Goal: Transaction & Acquisition: Obtain resource

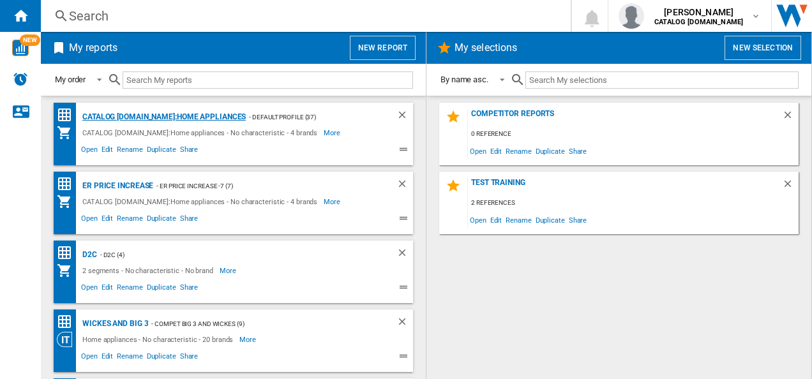
click at [134, 115] on div "CATALOG [DOMAIN_NAME]:Home appliances" at bounding box center [162, 117] width 167 height 16
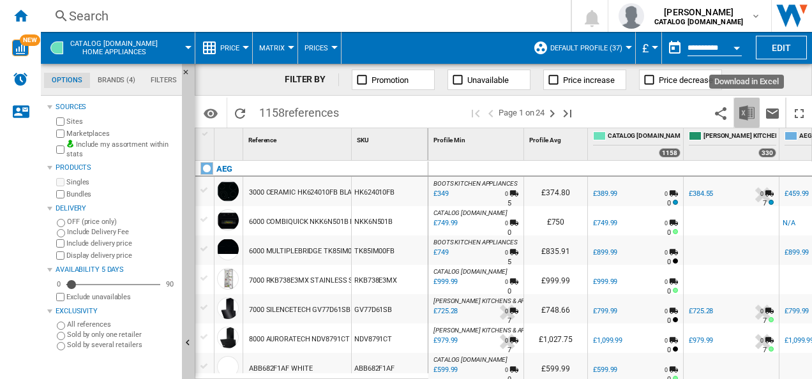
click at [745, 110] on img "Download in Excel" at bounding box center [746, 112] width 15 height 15
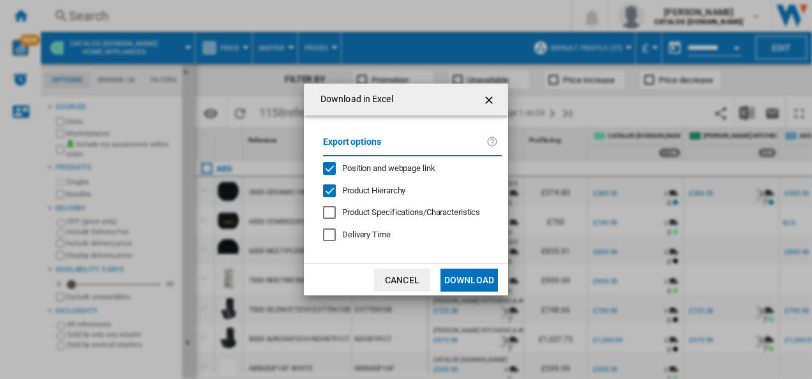
click at [363, 190] on span "Product Hierarchy" at bounding box center [373, 191] width 63 height 10
click at [356, 169] on span "Position and webpage link" at bounding box center [388, 168] width 93 height 10
click at [457, 284] on button "Download" at bounding box center [469, 280] width 57 height 23
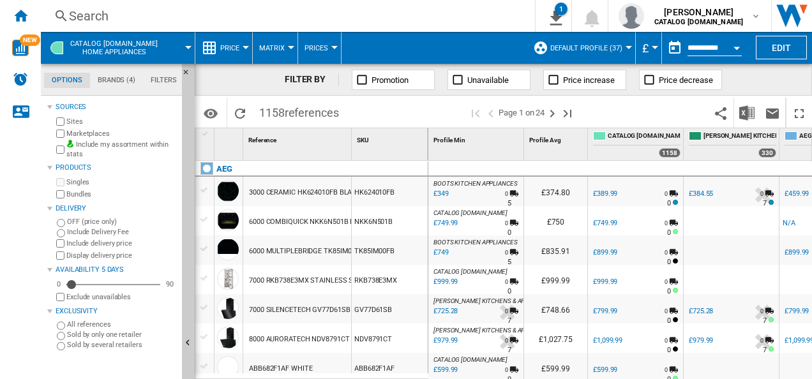
click at [777, 78] on div "FILTER BY Promotion Unavailable Price increase Price decrease" at bounding box center [503, 80] width 617 height 32
click at [739, 47] on div "Open calendar" at bounding box center [737, 48] width 6 height 3
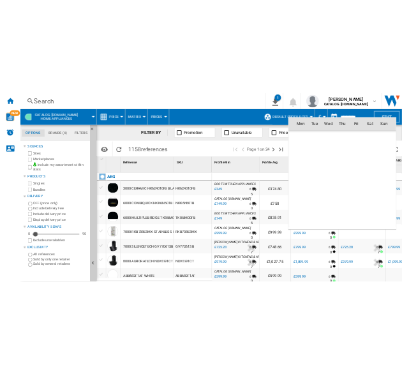
scroll to position [6092, 0]
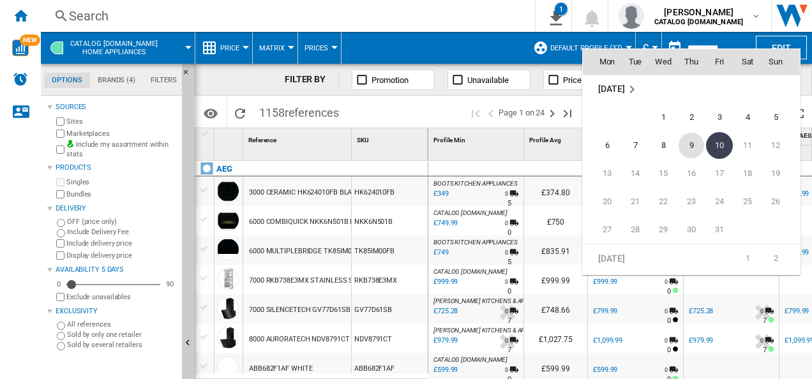
click at [700, 139] on span "9" at bounding box center [692, 146] width 26 height 26
type input "**********"
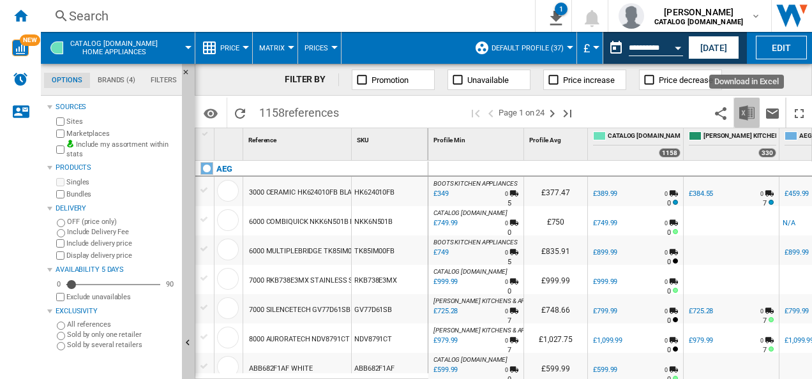
click at [743, 112] on img "Download in Excel" at bounding box center [746, 112] width 15 height 15
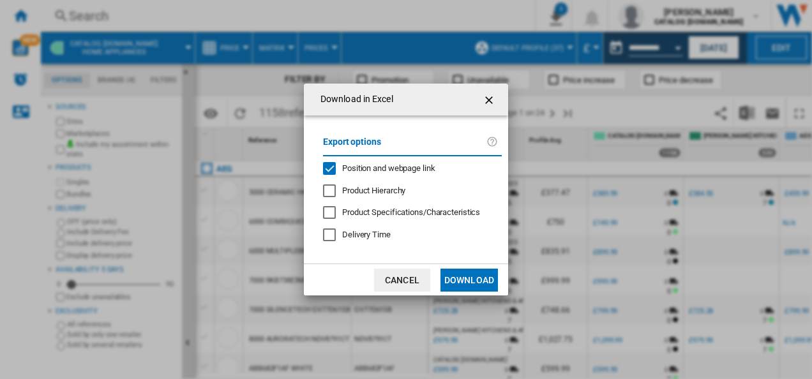
click at [395, 172] on span "Position and webpage link" at bounding box center [388, 168] width 93 height 10
click at [458, 276] on button "Download" at bounding box center [469, 280] width 57 height 23
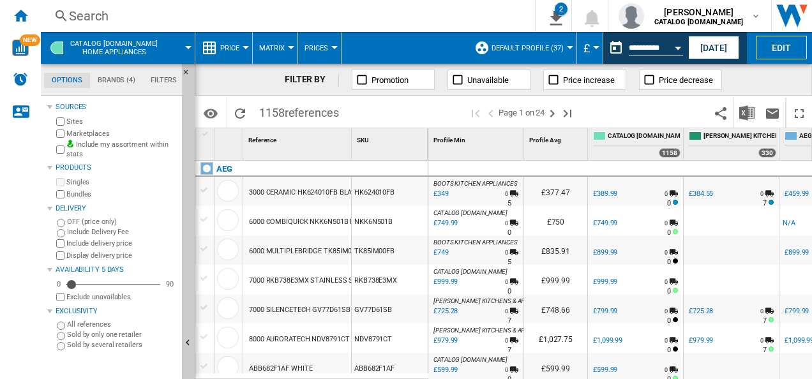
click at [780, 69] on div "FILTER BY Promotion Unavailable Price increase Price decrease" at bounding box center [503, 80] width 617 height 32
click at [564, 47] on button "Default profile (37)" at bounding box center [531, 48] width 79 height 32
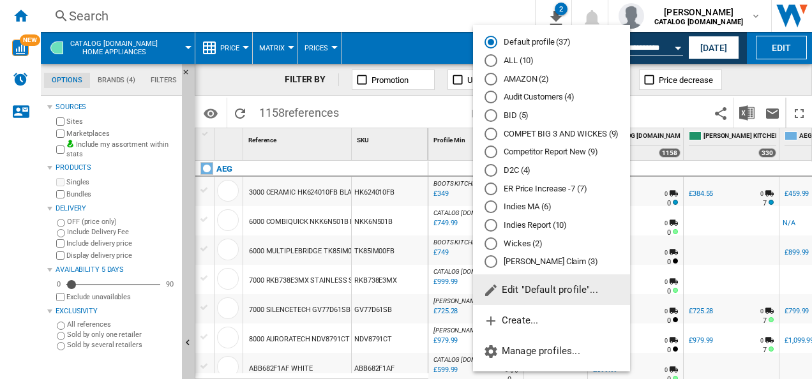
click at [522, 294] on span "Edit "Default profile"..." at bounding box center [540, 289] width 115 height 11
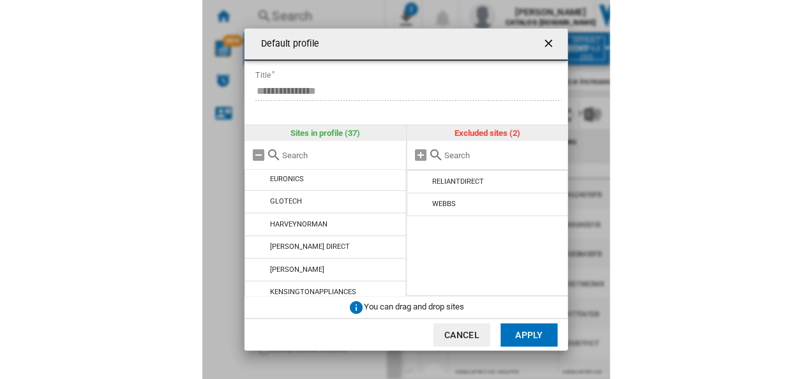
scroll to position [434, 0]
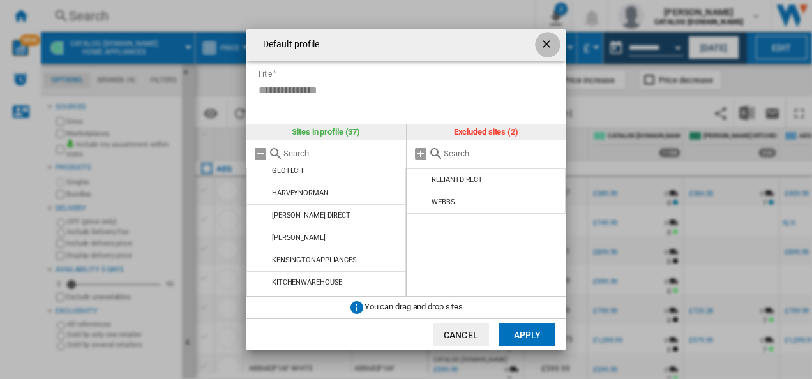
click at [543, 45] on ng-md-icon "getI18NText('BUTTONS.CLOSE_DIALOG')" at bounding box center [547, 45] width 15 height 15
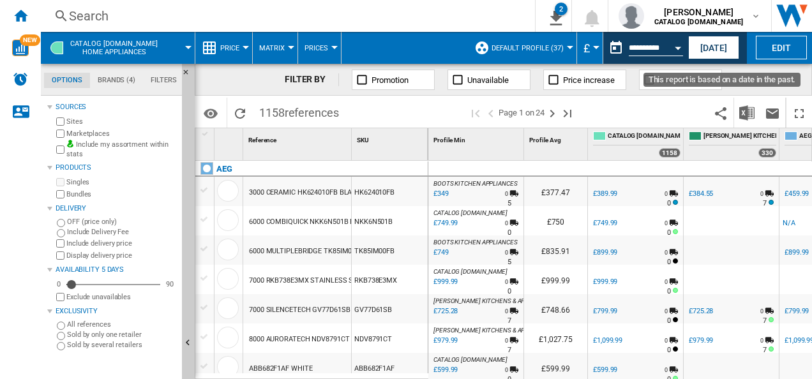
click at [685, 52] on button "Open calendar" at bounding box center [678, 45] width 23 height 23
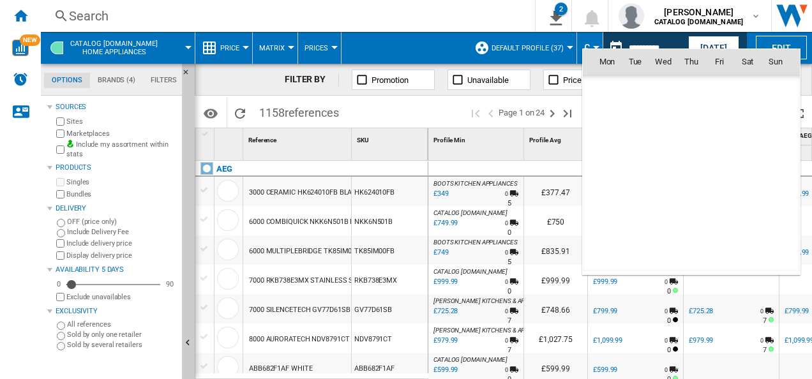
scroll to position [6092, 0]
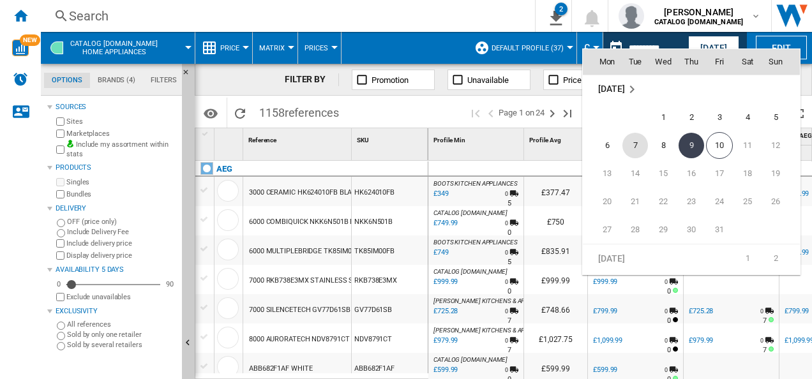
click at [632, 135] on span "7" at bounding box center [636, 146] width 26 height 26
type input "**********"
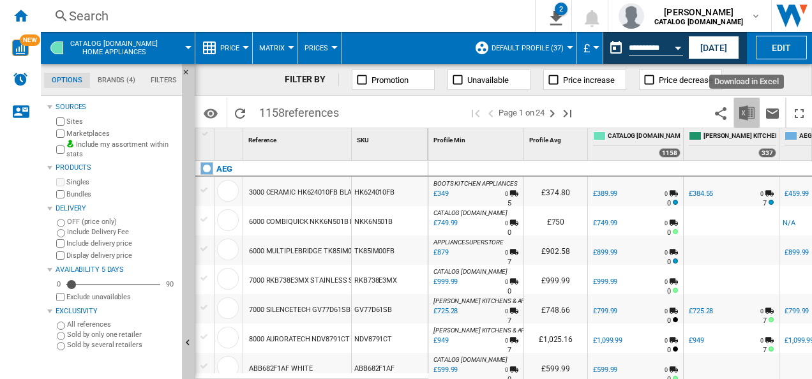
click at [750, 115] on img "Download in Excel" at bounding box center [746, 112] width 15 height 15
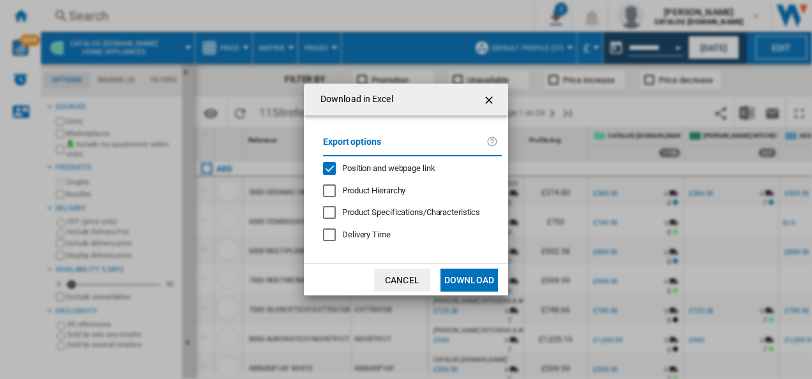
click at [389, 163] on span "Position and webpage link" at bounding box center [388, 168] width 93 height 10
click at [463, 284] on button "Download" at bounding box center [469, 280] width 57 height 23
